Goal: Communication & Community: Answer question/provide support

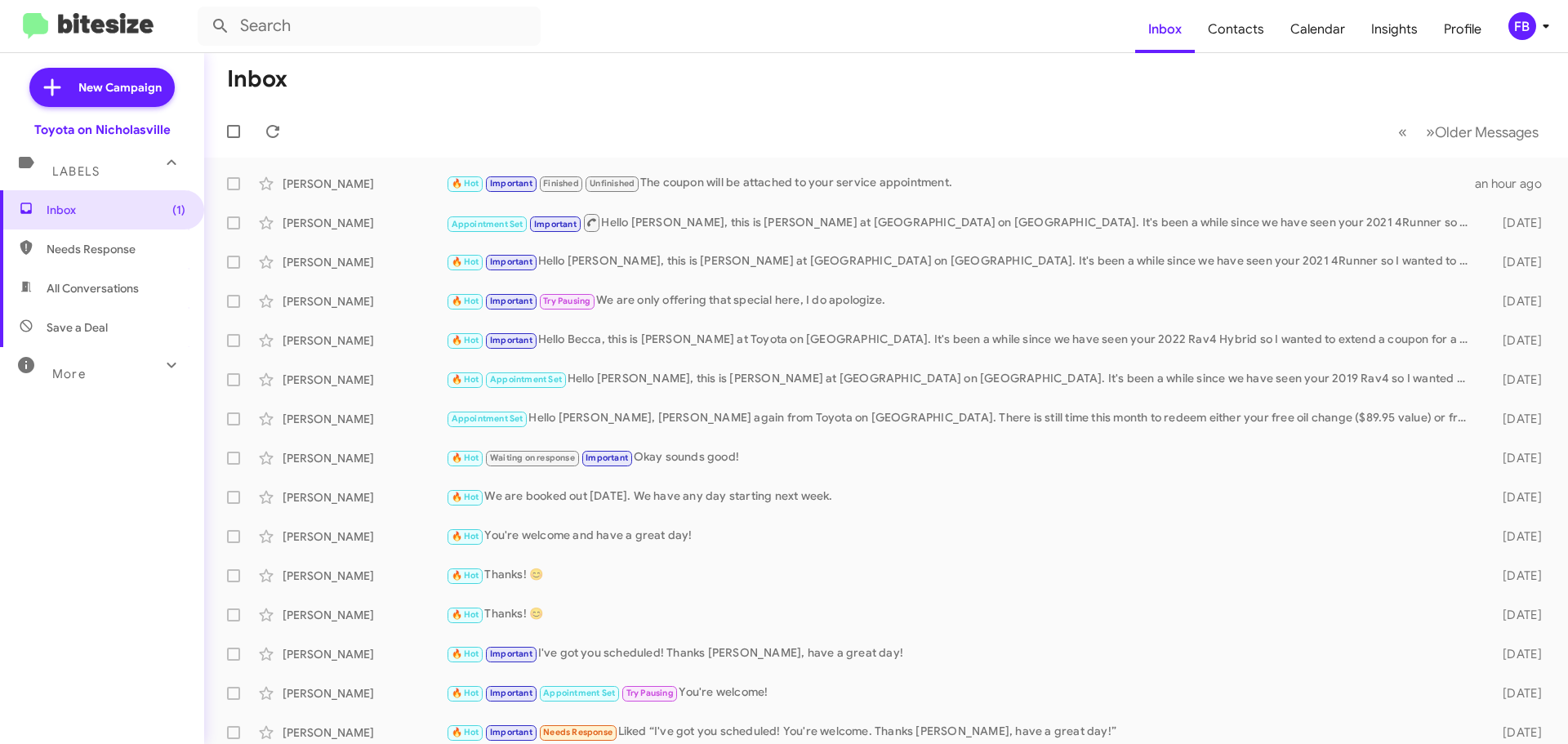
drag, startPoint x: 125, startPoint y: 293, endPoint x: 133, endPoint y: 289, distance: 8.9
click at [127, 292] on span "All Conversations" at bounding box center [92, 288] width 92 height 16
type input "in:all-conversations"
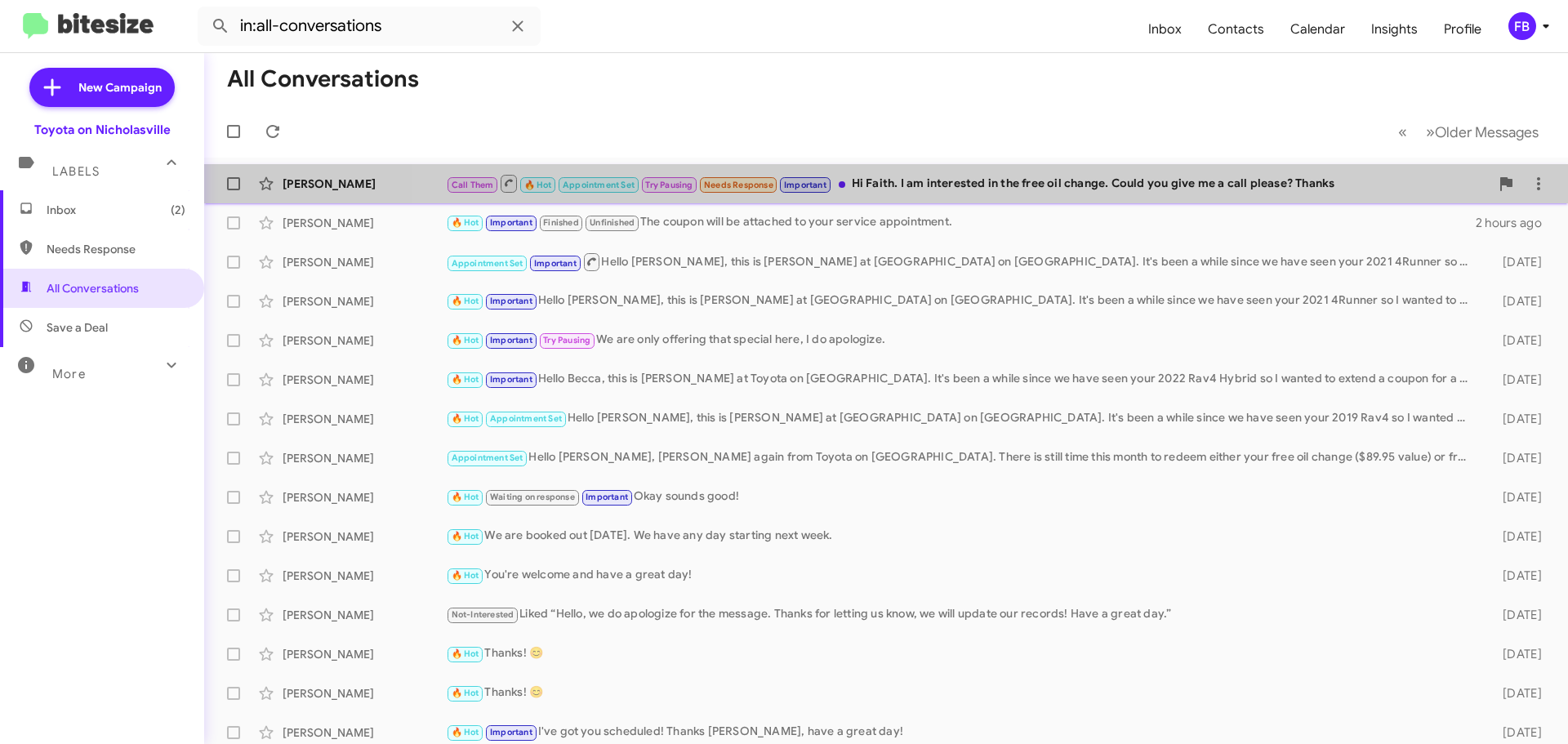
click at [1085, 175] on div "Call Them 🔥 Hot Appointment Set Try Pausing Needs Response Important Hi Faith. …" at bounding box center [968, 183] width 1044 height 20
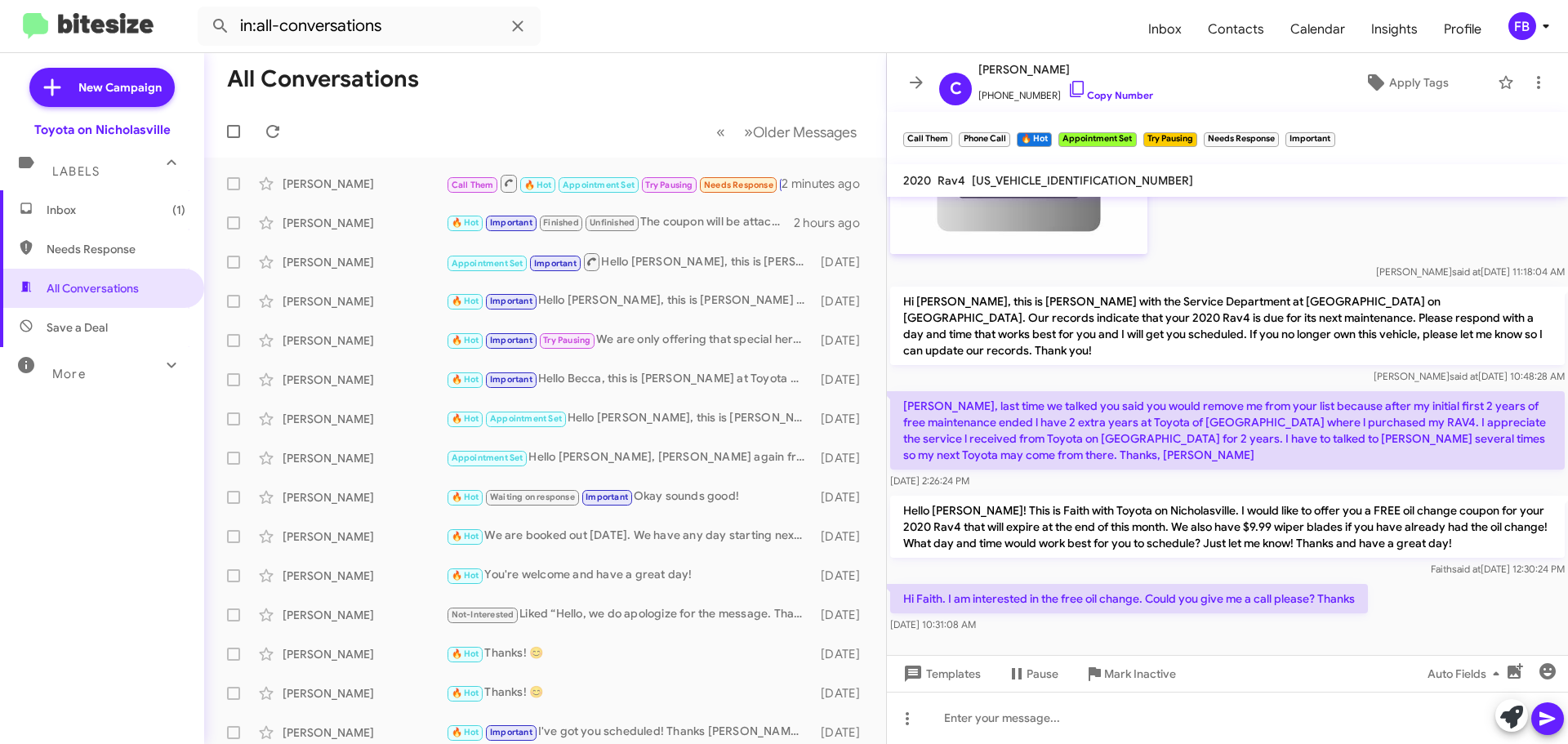
scroll to position [1847, 0]
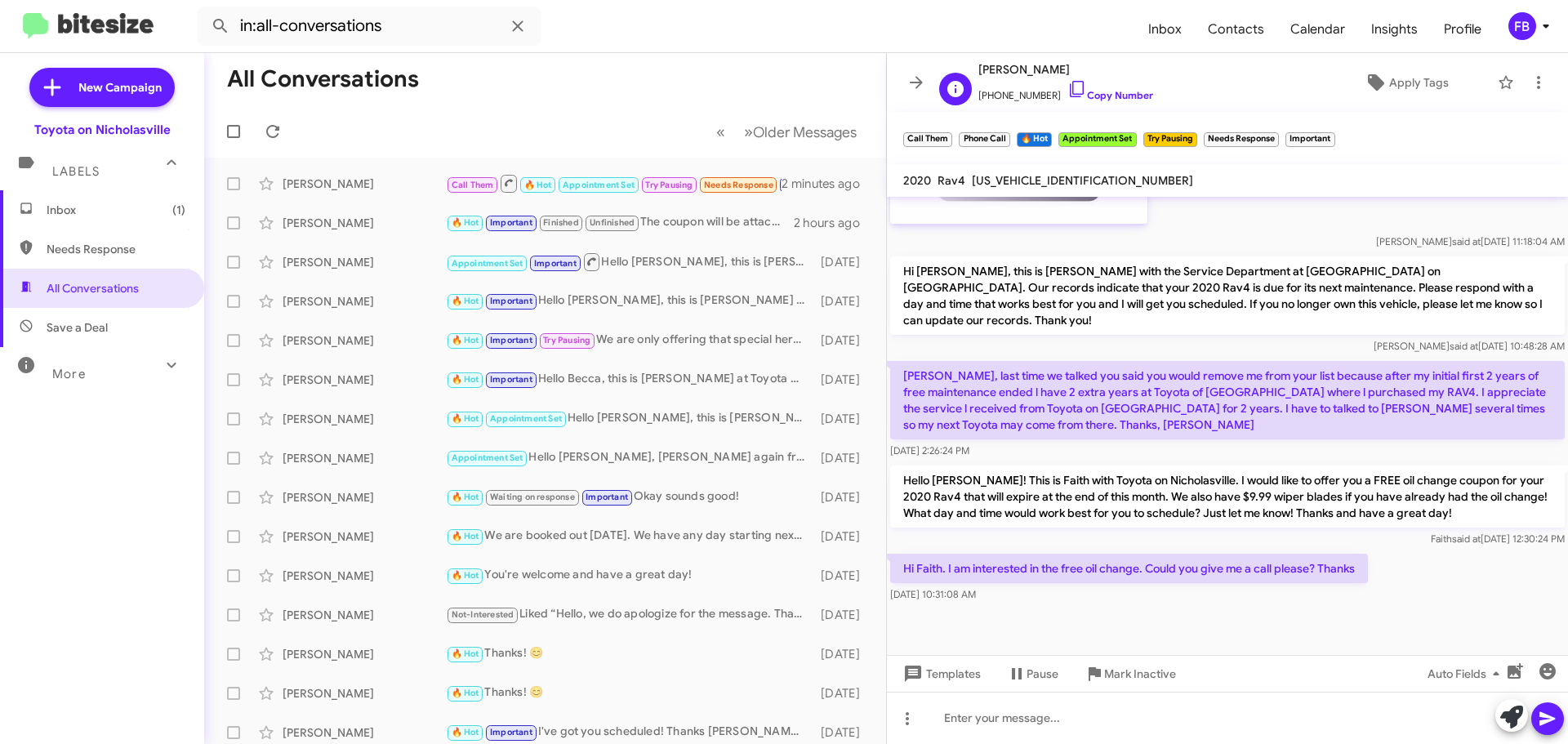
click at [1014, 91] on span "[PHONE_NUMBER] Copy Number" at bounding box center [1065, 91] width 174 height 24
copy span "18593120833"
click at [89, 203] on span "Inbox (1)" at bounding box center [115, 209] width 138 height 16
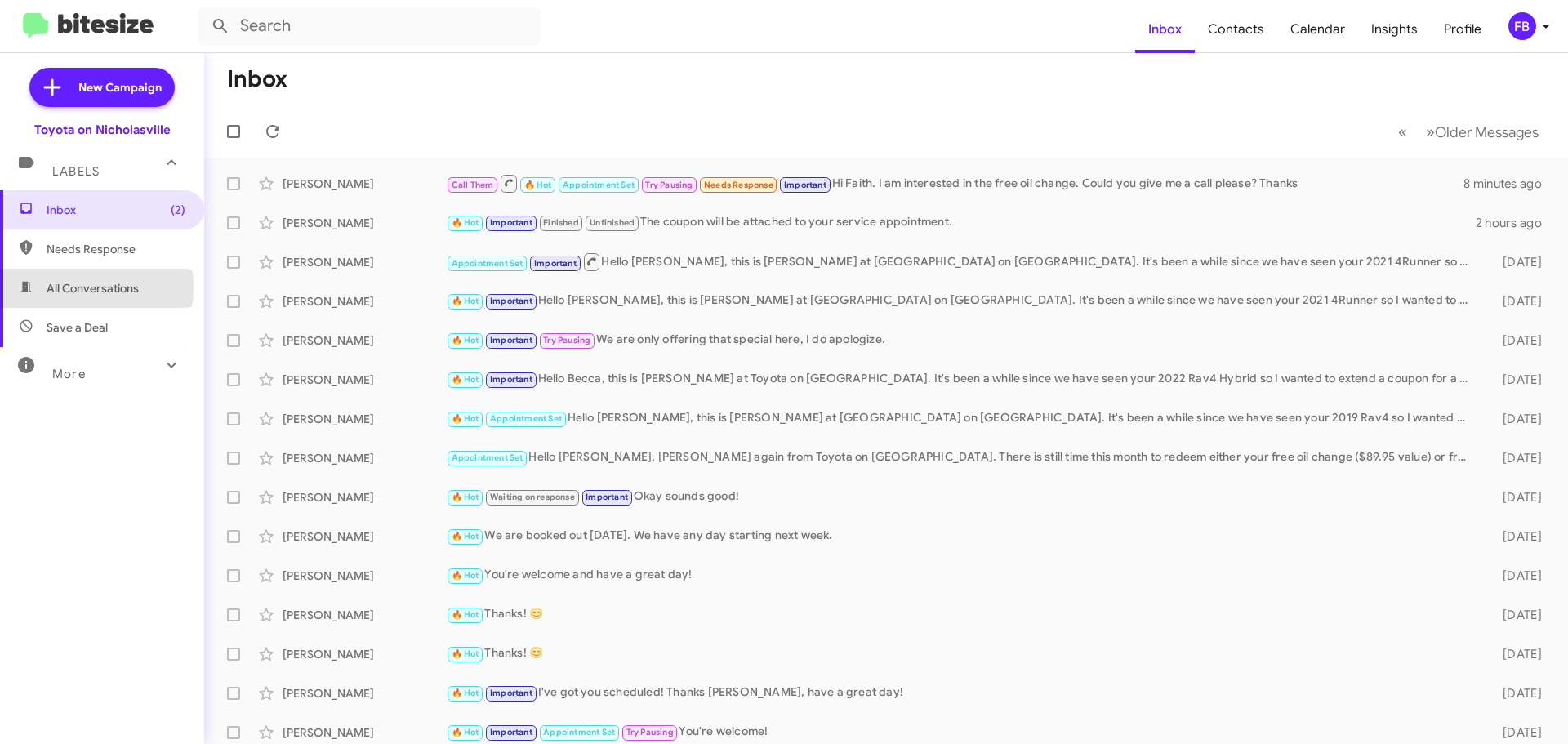
click at [73, 288] on span "All Conversations" at bounding box center [92, 288] width 92 height 16
type input "in:all-conversations"
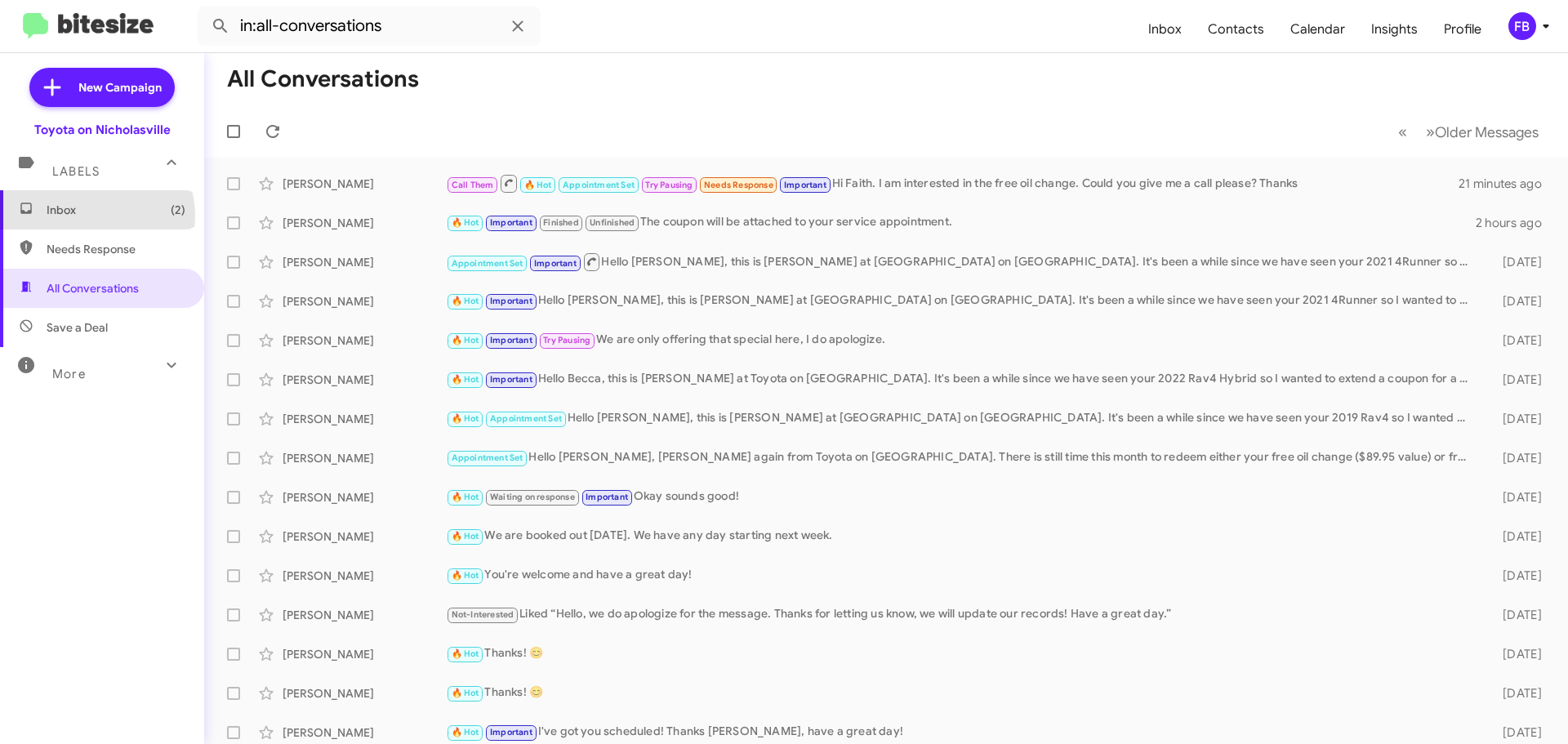
click at [96, 216] on span "Inbox (2)" at bounding box center [115, 209] width 138 height 16
